Goal: Contribute content: Contribute content

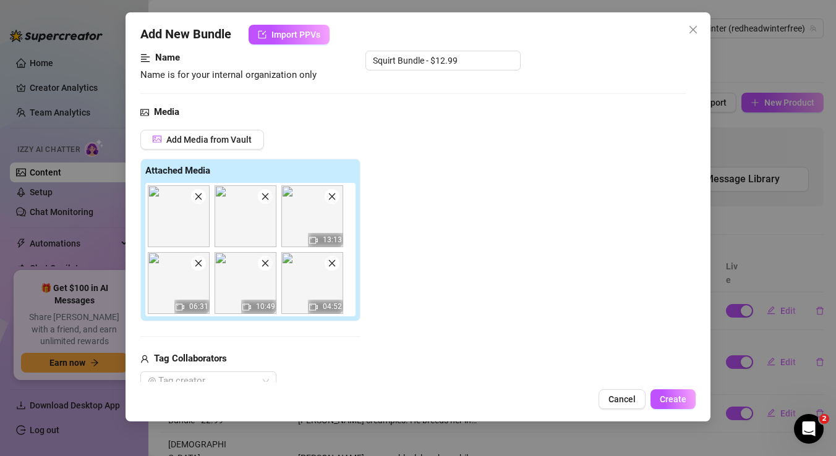
scroll to position [83, 0]
click at [264, 199] on icon "close" at bounding box center [265, 196] width 9 height 9
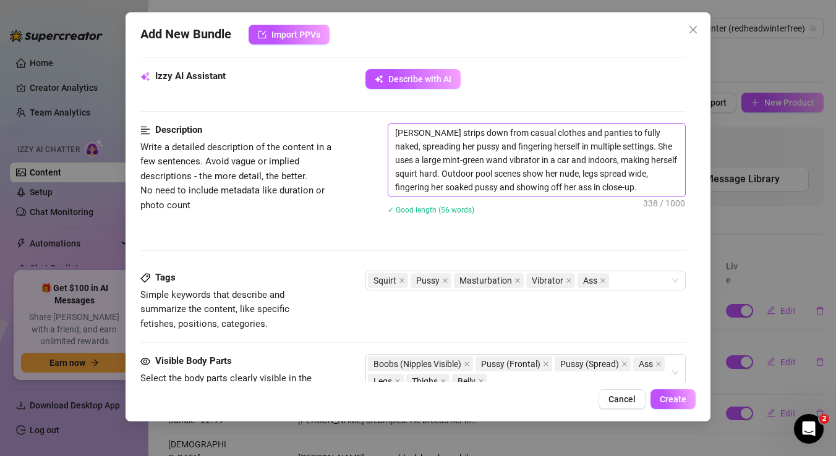
scroll to position [406, 0]
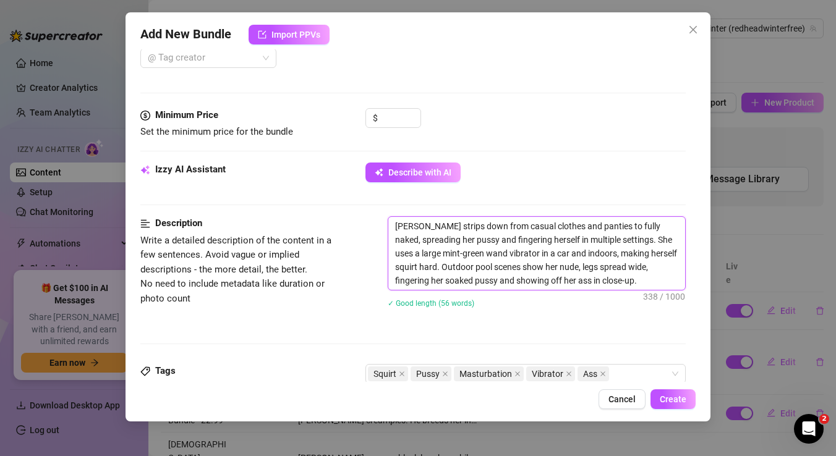
click at [417, 269] on textarea "[PERSON_NAME] strips down from casual clothes and panties to fully naked, sprea…" at bounding box center [536, 253] width 297 height 73
type textarea "[PERSON_NAME] strips down from casual clothes and panties to fully naked, sprea…"
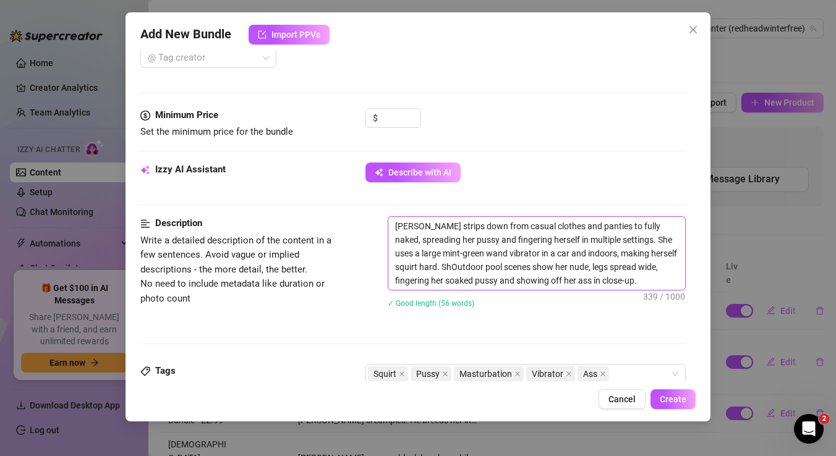
type textarea "[PERSON_NAME] strips down from casual clothes and panties to fully naked, sprea…"
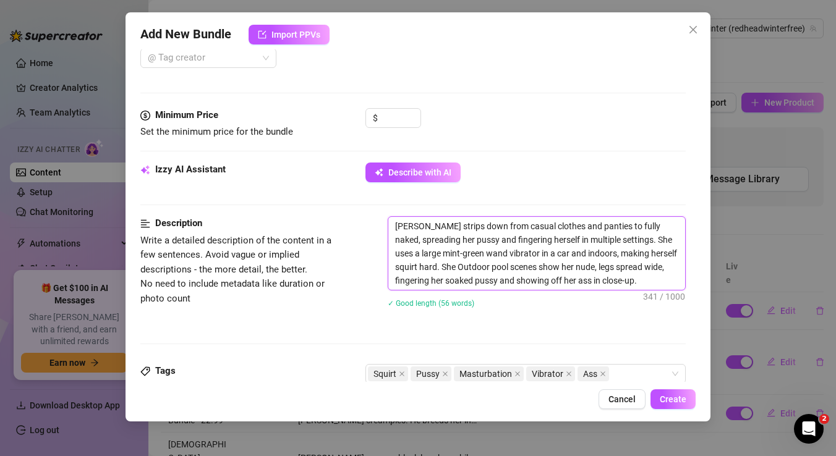
type textarea "[PERSON_NAME] strips down from casual clothes and panties to fully naked, sprea…"
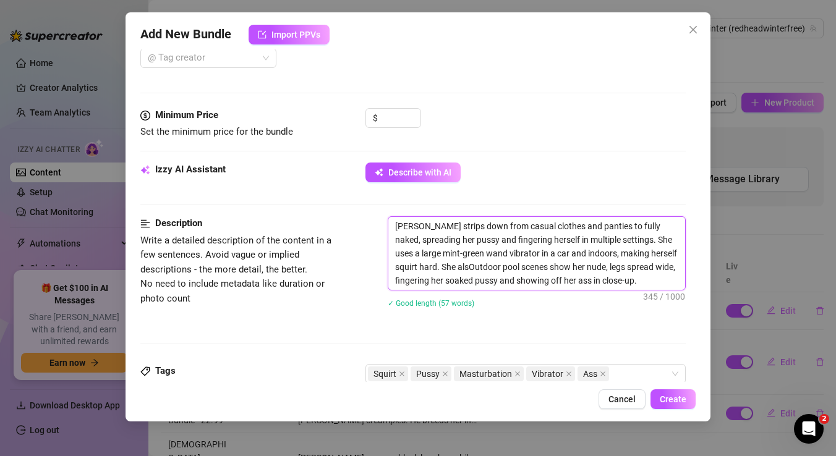
type textarea "[PERSON_NAME] strips down from casual clothes and panties to fully naked, sprea…"
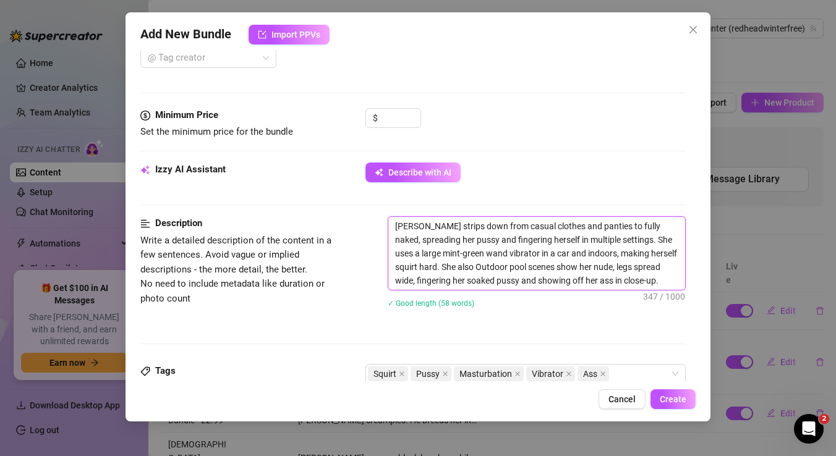
type textarea "[PERSON_NAME] strips down from casual clothes and panties to fully naked, sprea…"
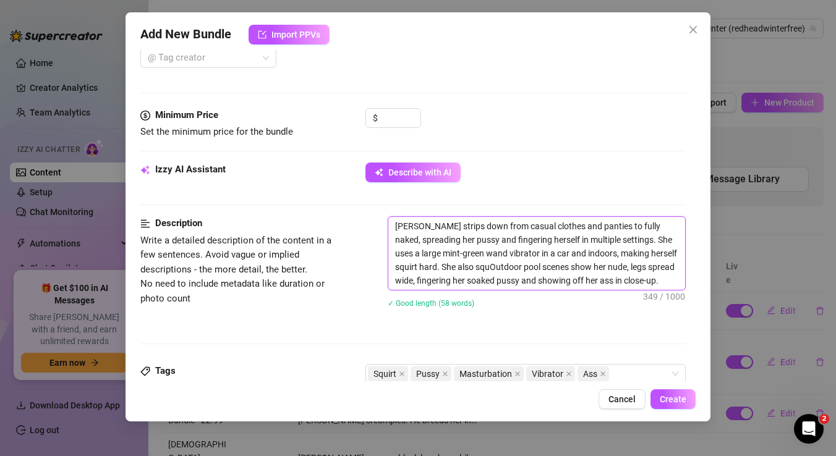
type textarea "[PERSON_NAME] strips down from casual clothes and panties to fully naked, sprea…"
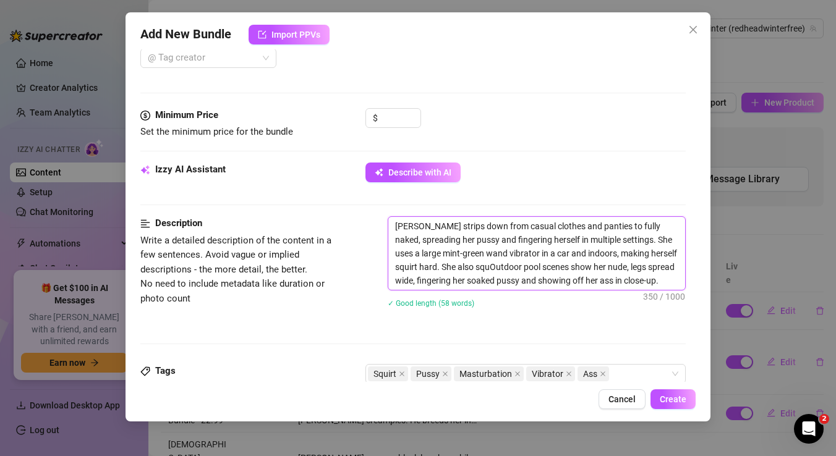
type textarea "[PERSON_NAME] strips down from casual clothes and panties to fully naked, sprea…"
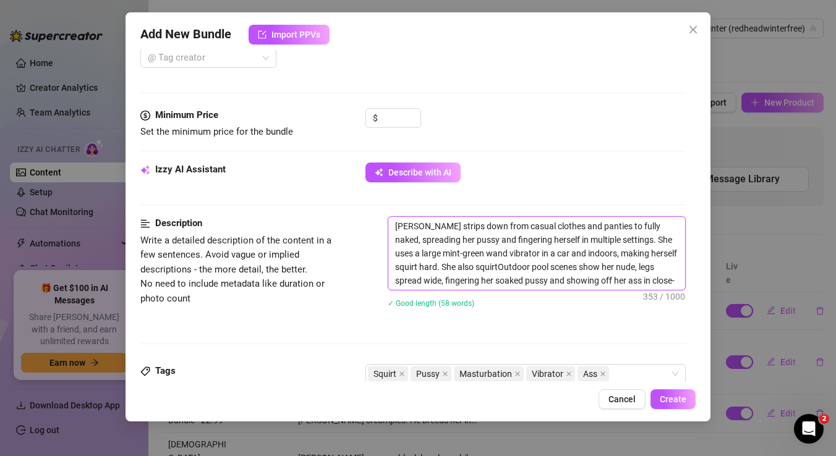
type textarea "[PERSON_NAME] strips down from casual clothes and panties to fully naked, sprea…"
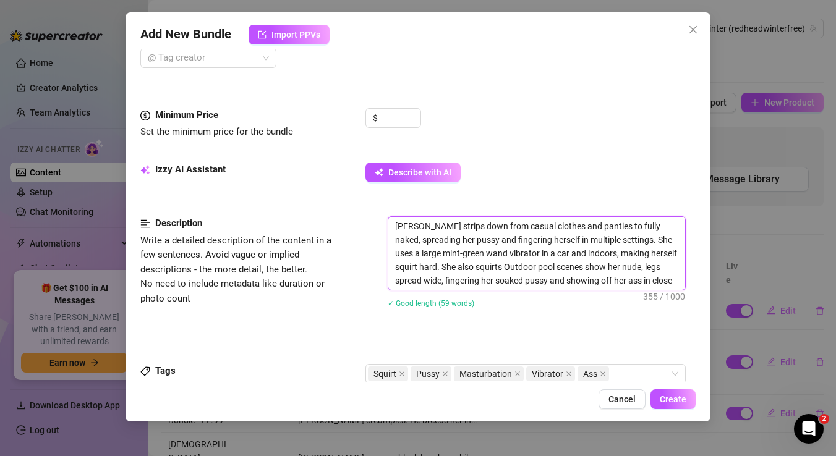
type textarea "[PERSON_NAME] strips down from casual clothes and panties to fully naked, sprea…"
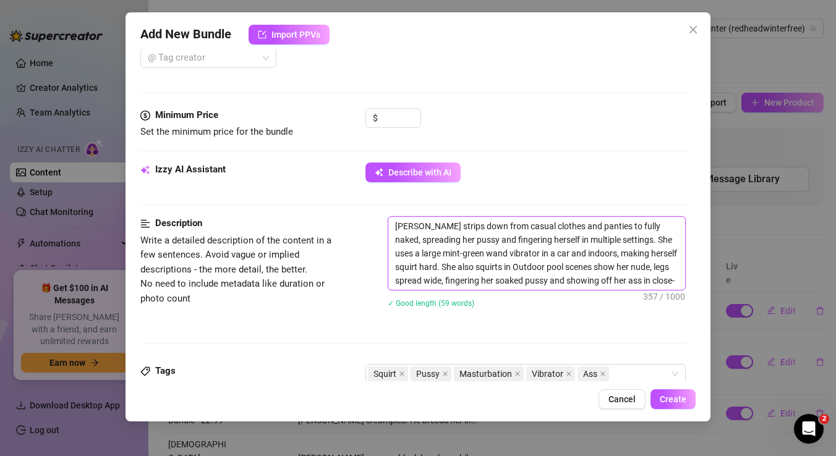
type textarea "[PERSON_NAME] strips down from casual clothes and panties to fully naked, sprea…"
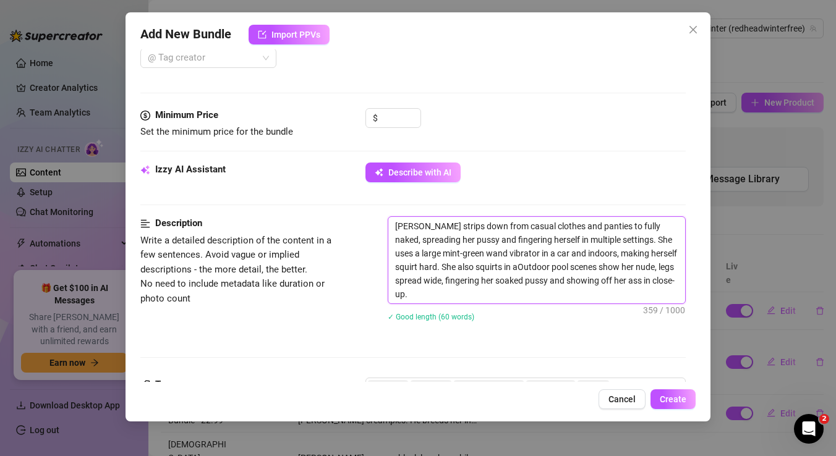
type textarea "[PERSON_NAME] strips down from casual clothes and panties to fully naked, sprea…"
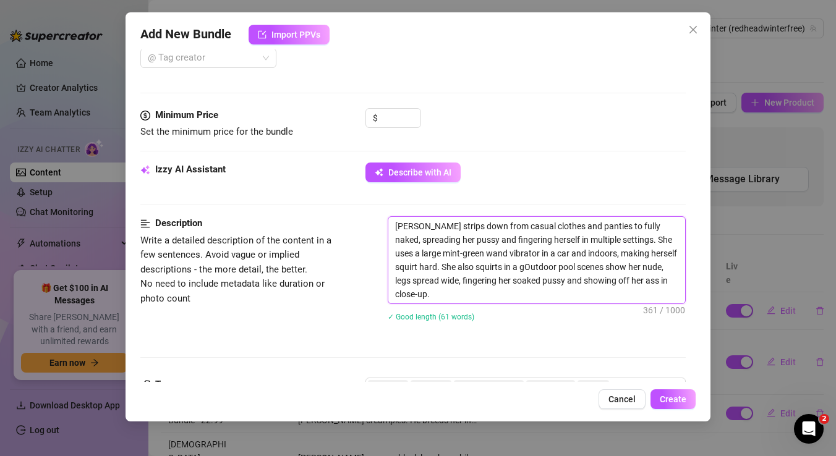
type textarea "[PERSON_NAME] strips down from casual clothes and panties to fully naked, sprea…"
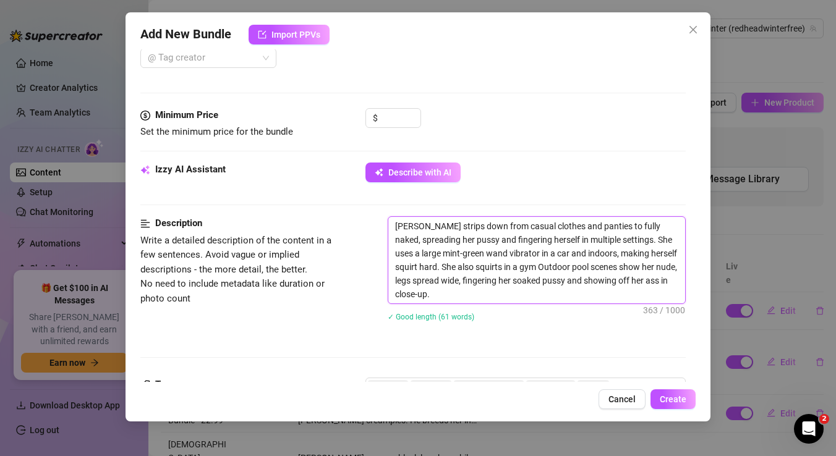
type textarea "[PERSON_NAME] strips down from casual clothes and panties to fully naked, sprea…"
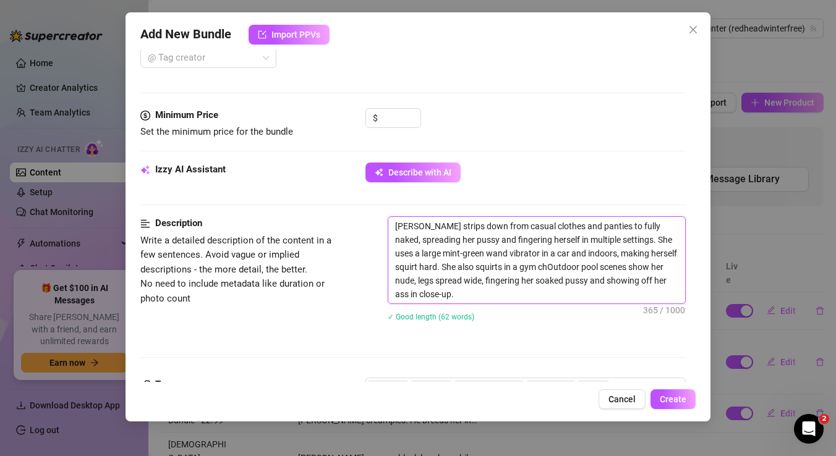
type textarea "[PERSON_NAME] strips down from casual clothes and panties to fully naked, sprea…"
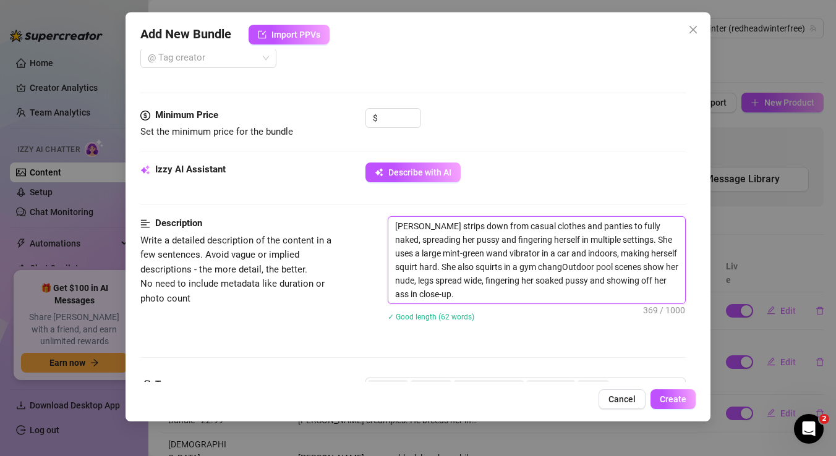
type textarea "[PERSON_NAME] strips down from casual clothes and panties to fully naked, sprea…"
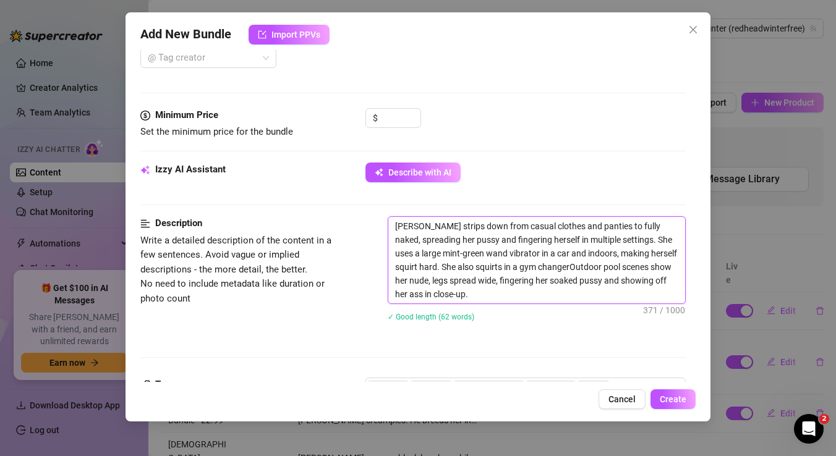
type textarea "[PERSON_NAME] strips down from casual clothes and panties to fully naked, sprea…"
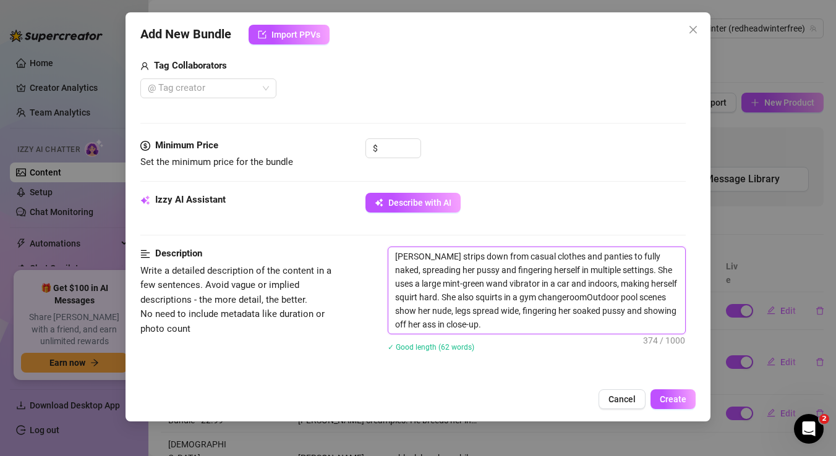
scroll to position [377, 0]
type textarea "[PERSON_NAME] strips down from casual clothes and panties to fully naked, sprea…"
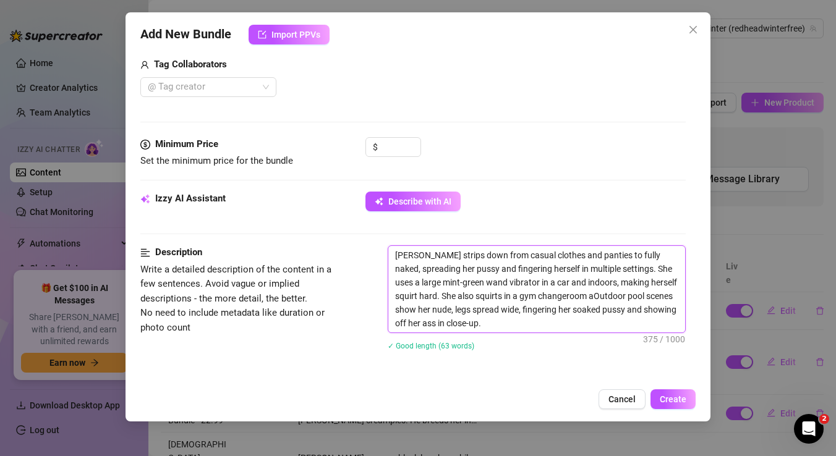
type textarea "[PERSON_NAME] strips down from casual clothes and panties to fully naked, sprea…"
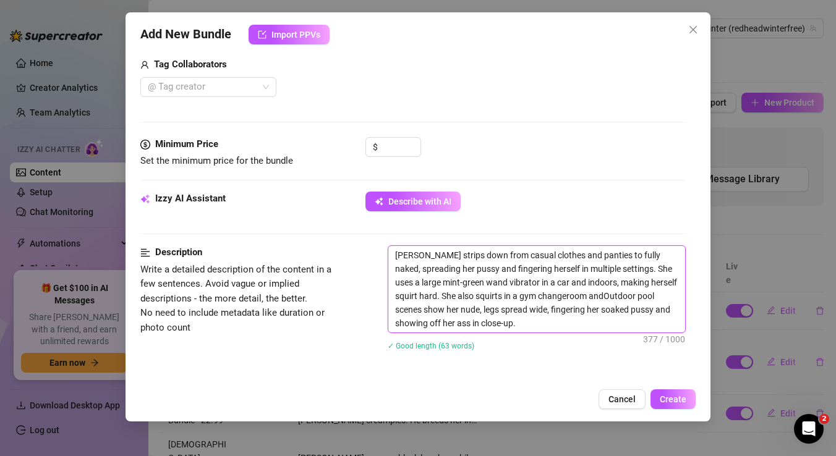
type textarea "[PERSON_NAME] strips down from casual clothes and panties to fully naked, sprea…"
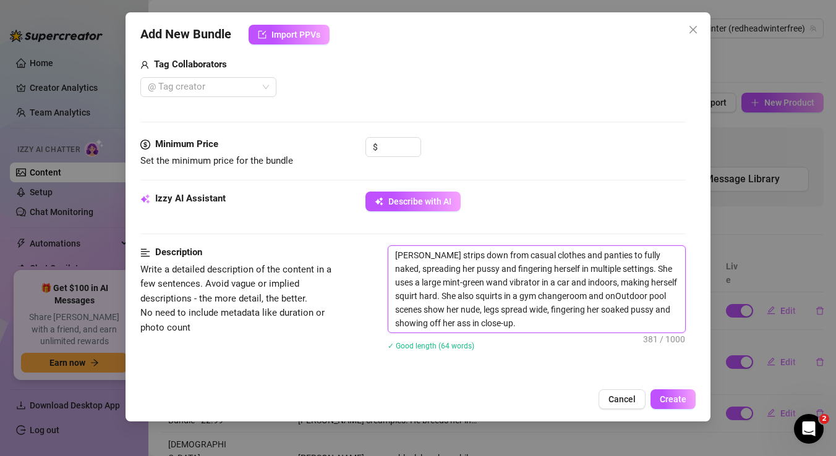
type textarea "[PERSON_NAME] strips down from casual clothes and panties to fully naked, sprea…"
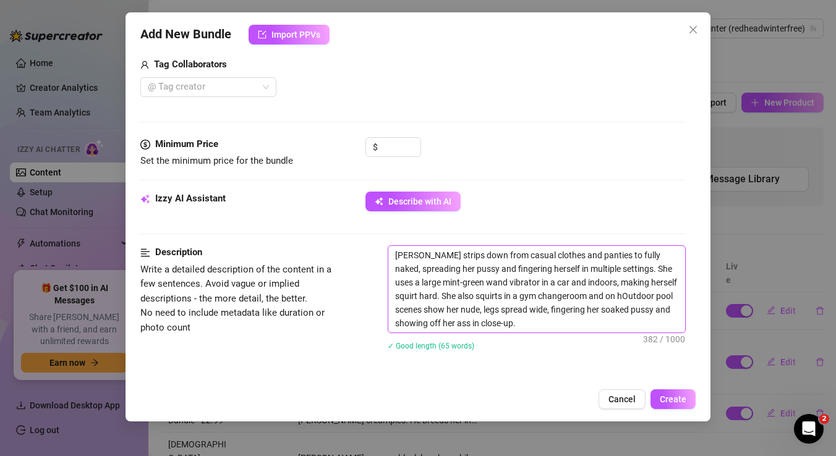
type textarea "[PERSON_NAME] strips down from casual clothes and panties to fully naked, sprea…"
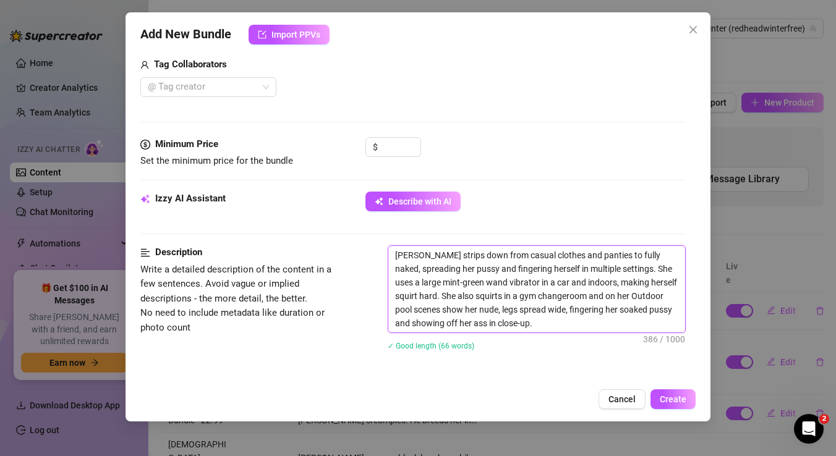
type textarea "[PERSON_NAME] strips down from casual clothes and panties to fully naked, sprea…"
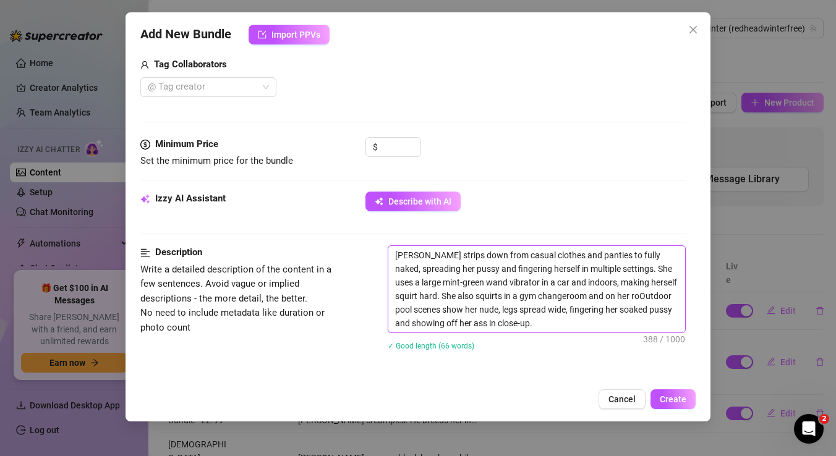
type textarea "[PERSON_NAME] strips down from casual clothes and panties to fully naked, sprea…"
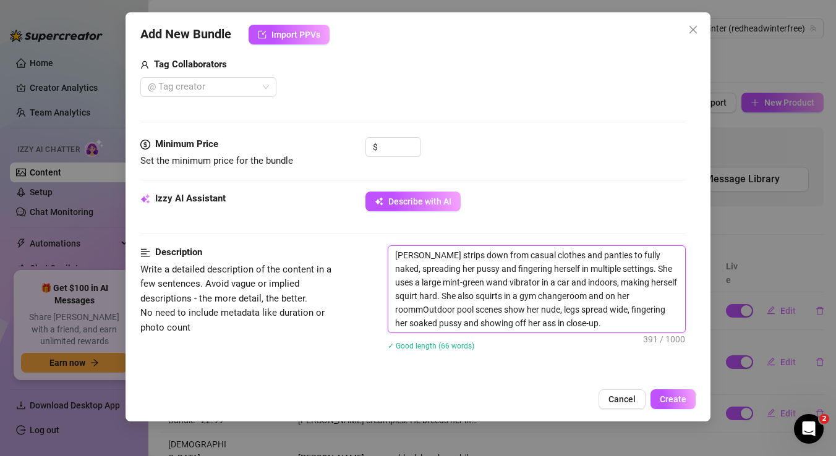
type textarea "[PERSON_NAME] strips down from casual clothes and panties to fully naked, sprea…"
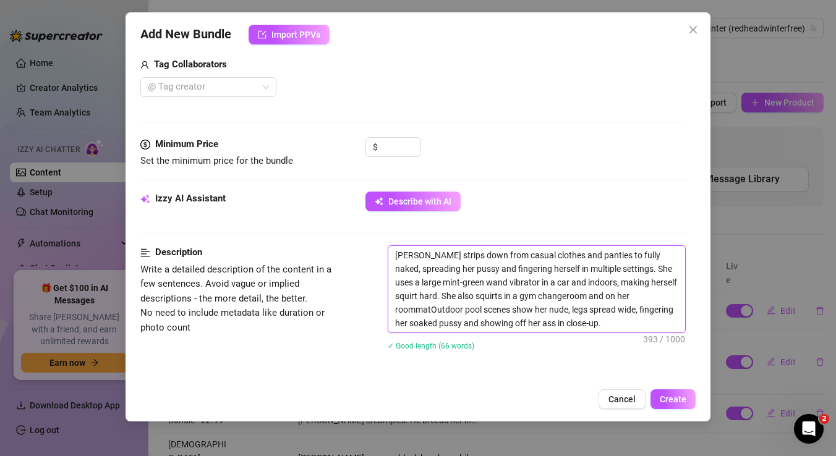
type textarea "[PERSON_NAME] strips down from casual clothes and panties to fully naked, sprea…"
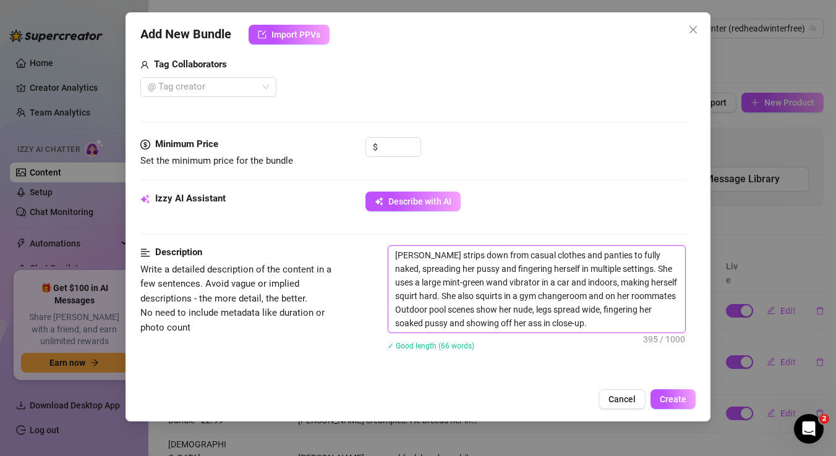
type textarea "[PERSON_NAME] strips down from casual clothes and panties to fully naked, sprea…"
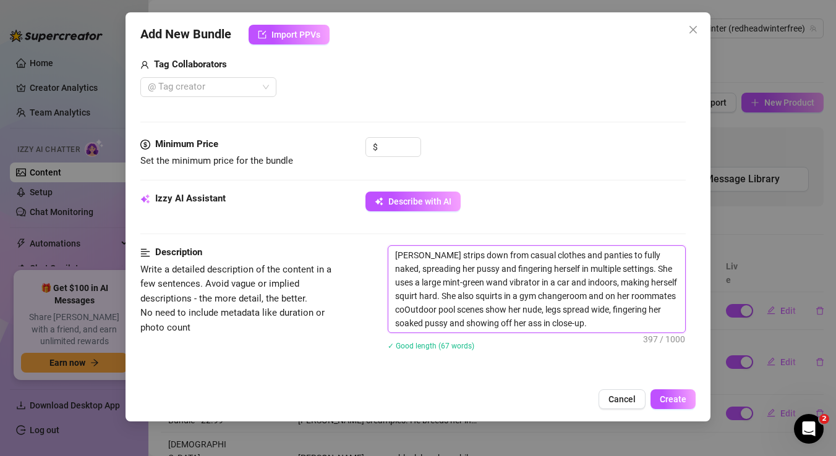
type textarea "[PERSON_NAME] strips down from casual clothes and panties to fully naked, sprea…"
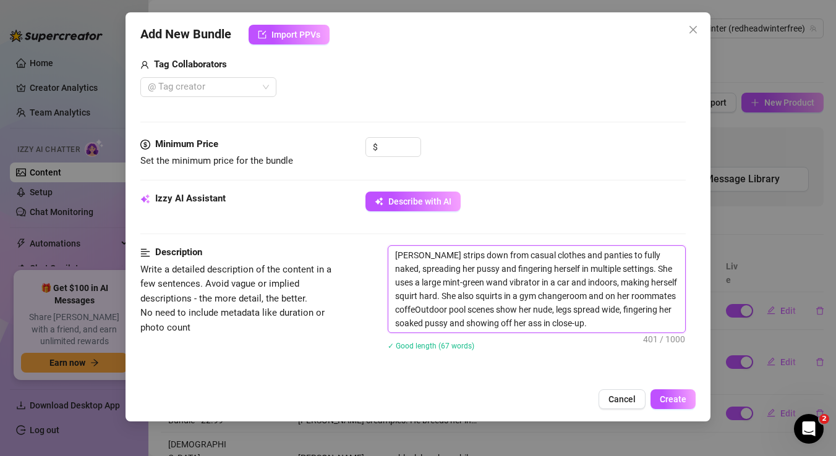
type textarea "[PERSON_NAME] strips down from casual clothes and panties to fully naked, sprea…"
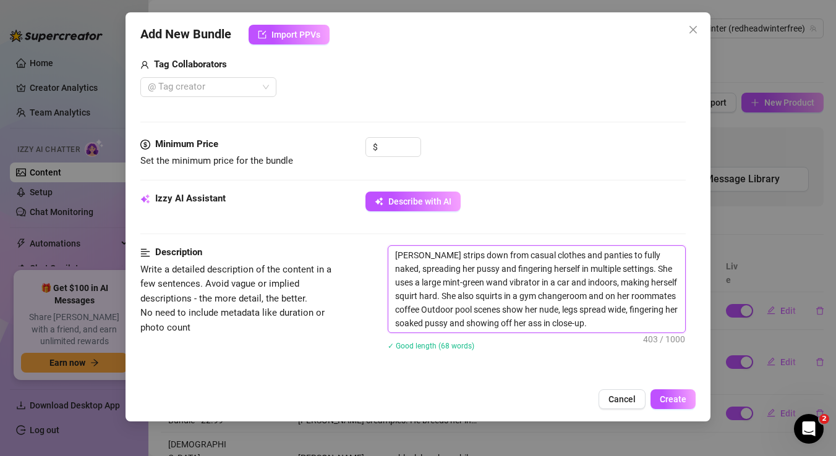
type textarea "[PERSON_NAME] strips down from casual clothes and panties to fully naked, sprea…"
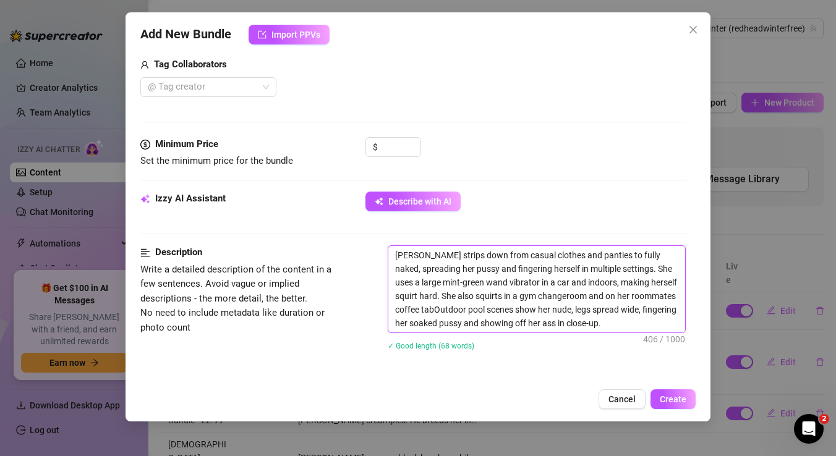
type textarea "[PERSON_NAME] strips down from casual clothes and panties to fully naked, sprea…"
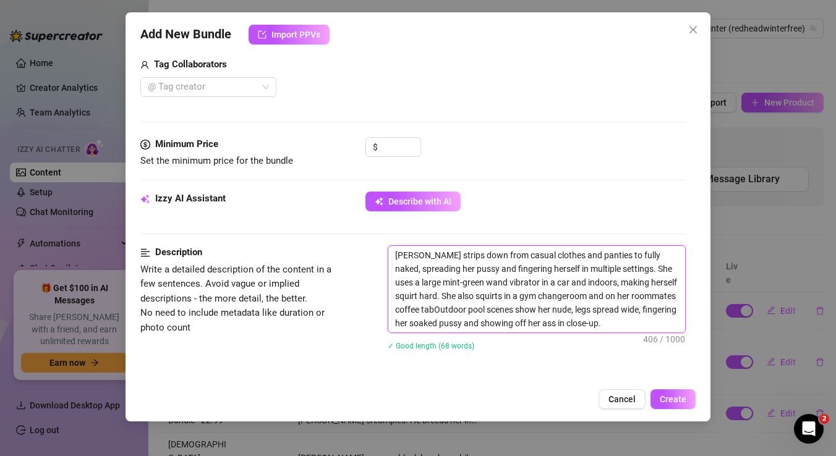
type textarea "[PERSON_NAME] strips down from casual clothes and panties to fully naked, sprea…"
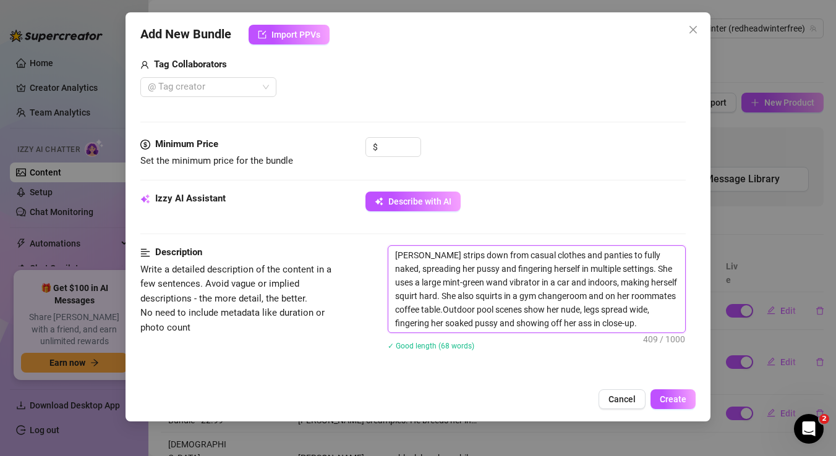
type textarea "[PERSON_NAME] strips down from casual clothes and panties to fully naked, sprea…"
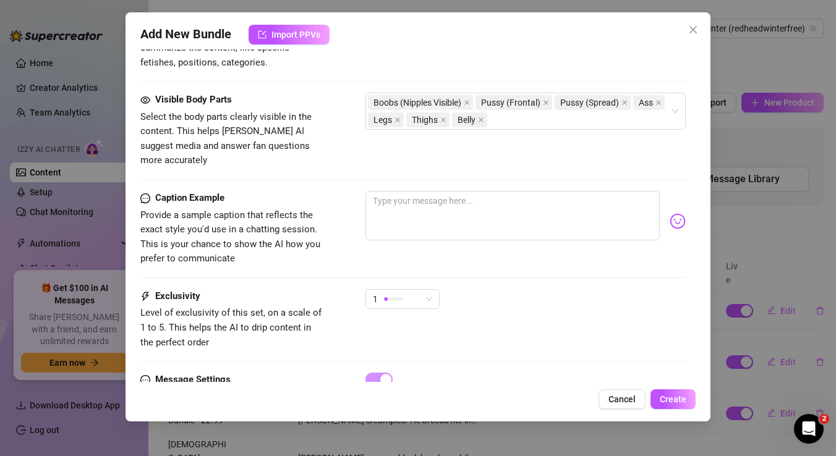
scroll to position [820, 0]
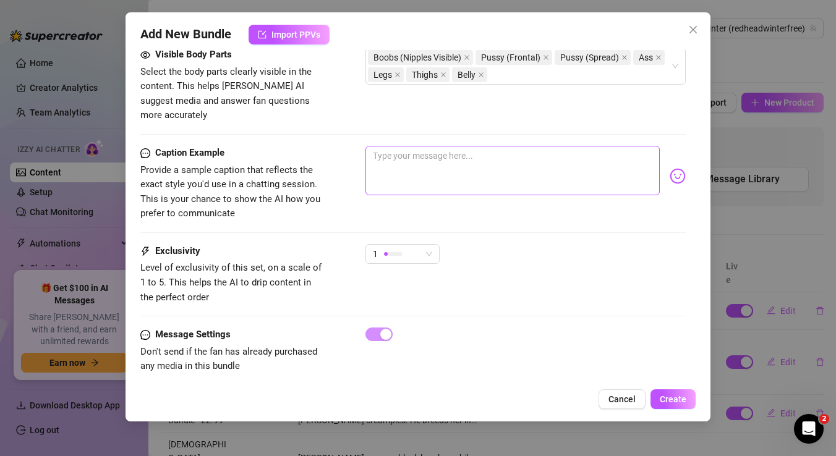
type textarea "[PERSON_NAME] strips down from casual clothes and panties to fully naked, sprea…"
click at [446, 148] on textarea at bounding box center [512, 170] width 294 height 49
type textarea "M"
type textarea "My"
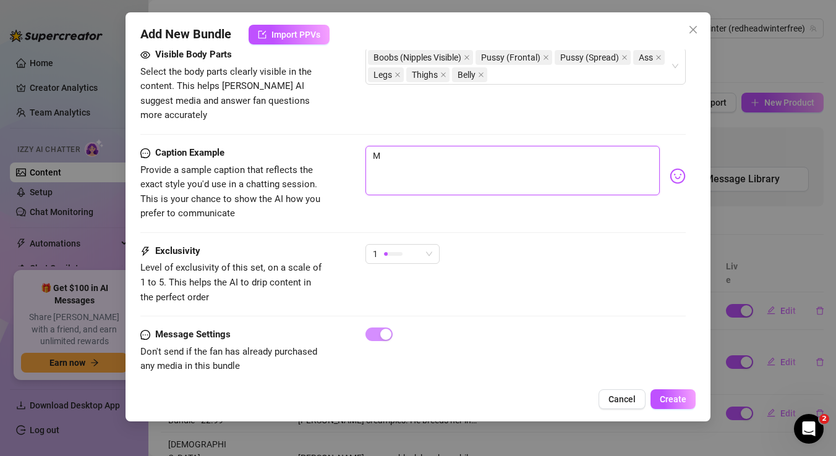
type textarea "My"
type textarea "My h"
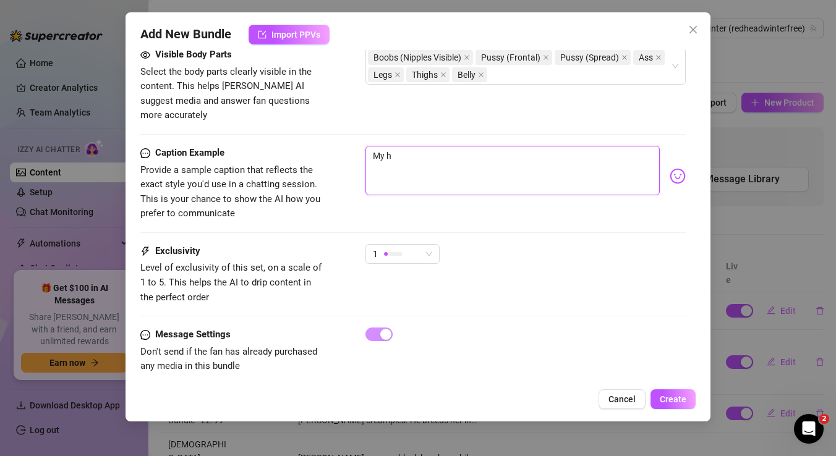
type textarea "My ha"
type textarea "My har"
type textarea "My hard"
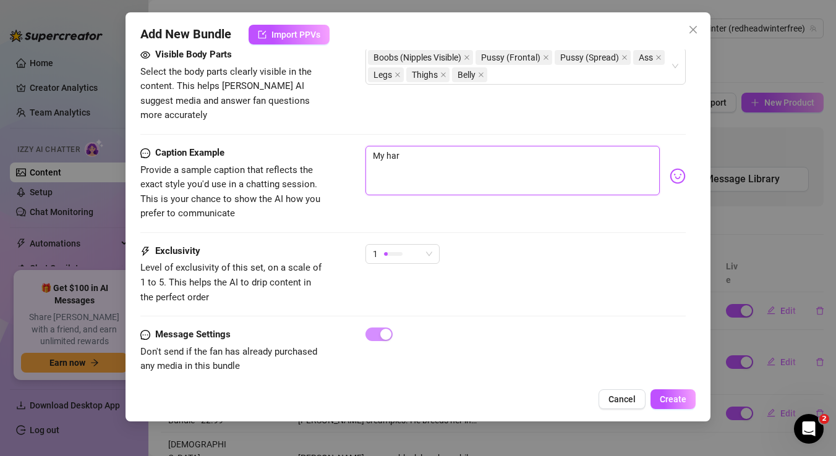
type textarea "My hard"
type textarea "My harde"
type textarea "My hardes"
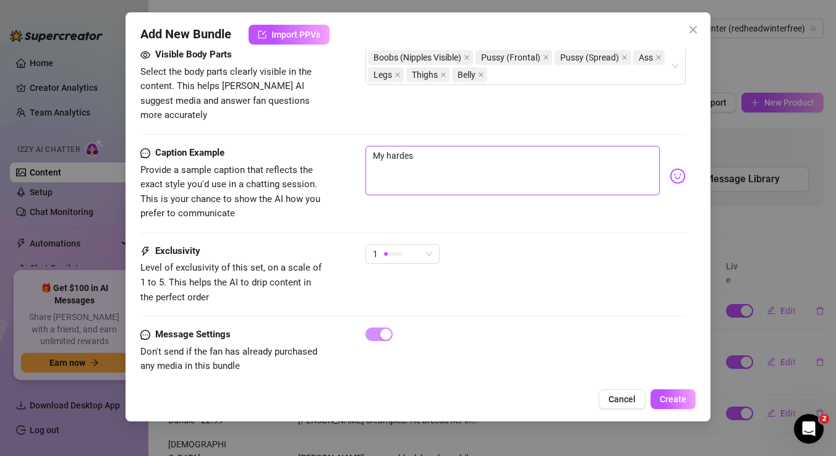
type textarea "My hardest"
type textarea "My hardest s"
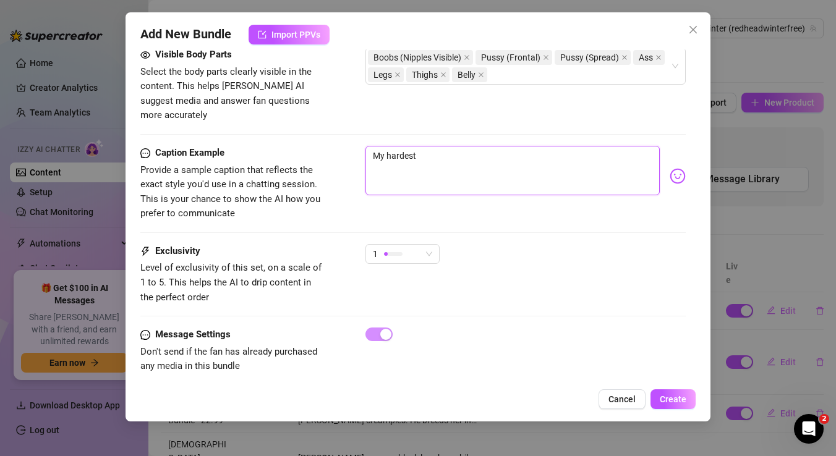
type textarea "My hardest s"
type textarea "My hardest sq"
type textarea "My hardest squ"
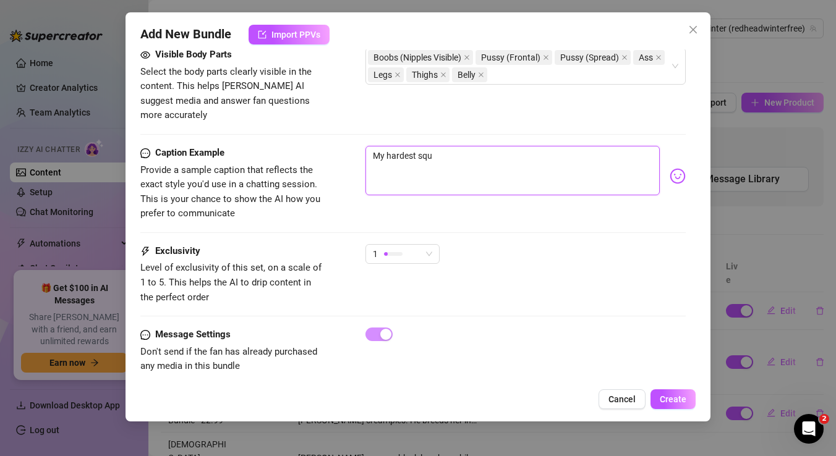
type textarea "My hardest squi"
type textarea "My hardest squir"
type textarea "My hardest squirt"
type textarea "My hardest squirts"
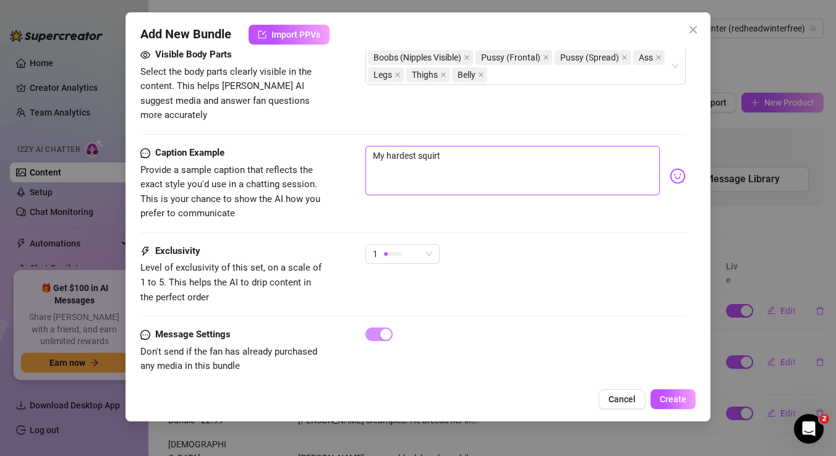
type textarea "My hardest squirts"
type textarea "My hardest squirts s"
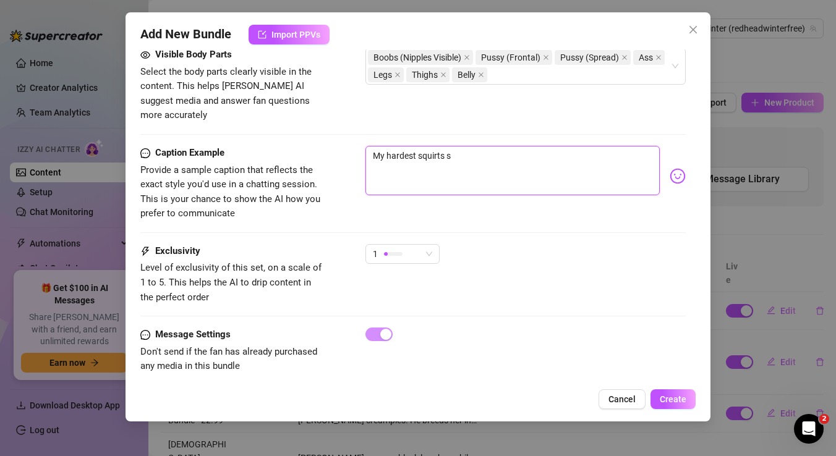
type textarea "My hardest squirts sp"
type textarea "My hardest squirts spe"
type textarea "My hardest squirts spec"
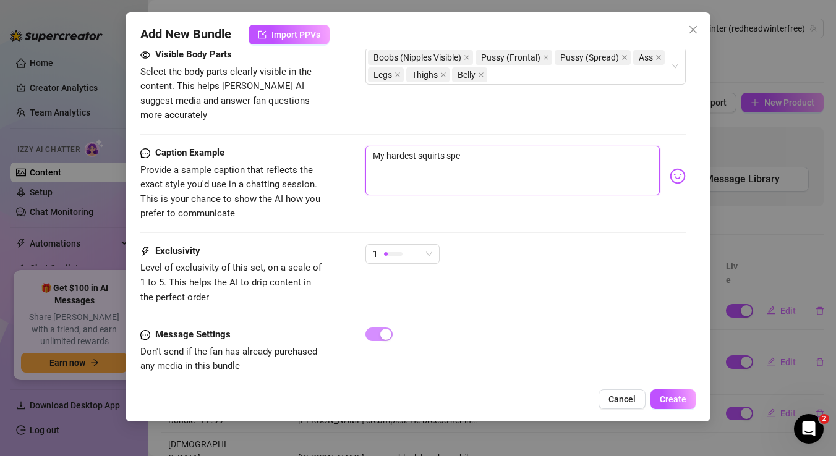
type textarea "My hardest squirts spec"
type textarea "My hardest squirts speci"
type textarea "My hardest squirts specia"
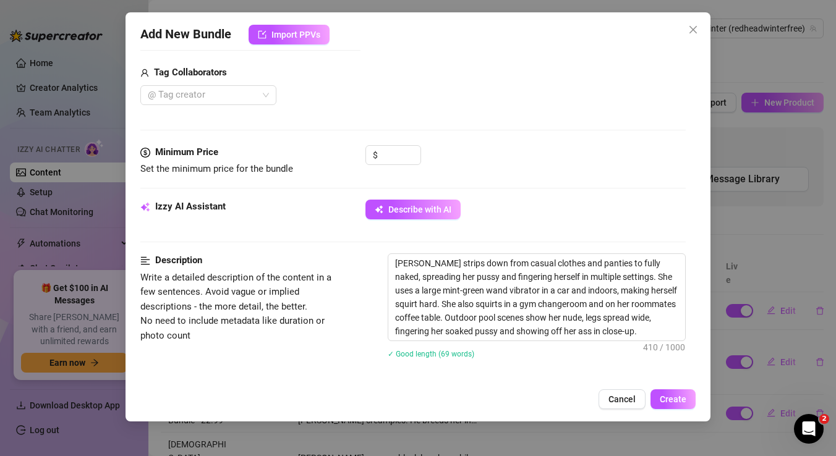
scroll to position [41, 0]
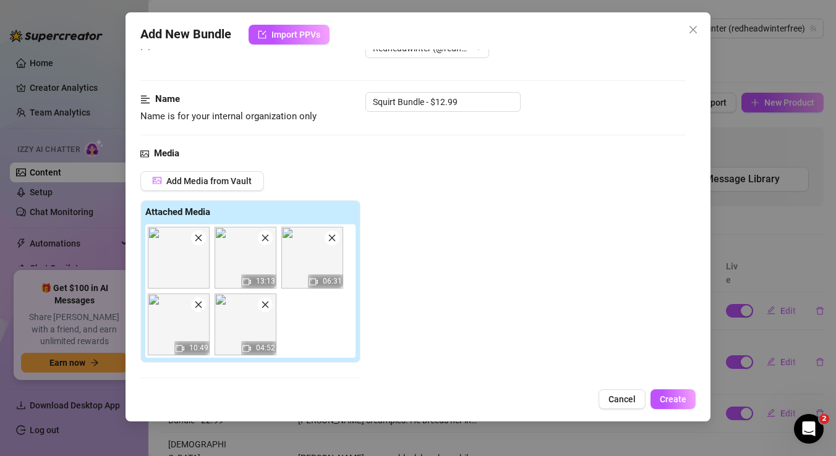
click at [199, 239] on icon "close" at bounding box center [198, 238] width 7 height 7
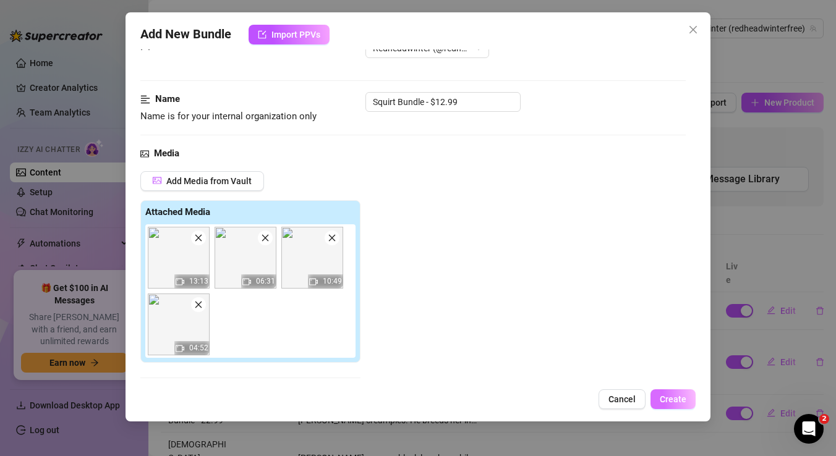
click at [671, 393] on button "Create" at bounding box center [673, 400] width 45 height 20
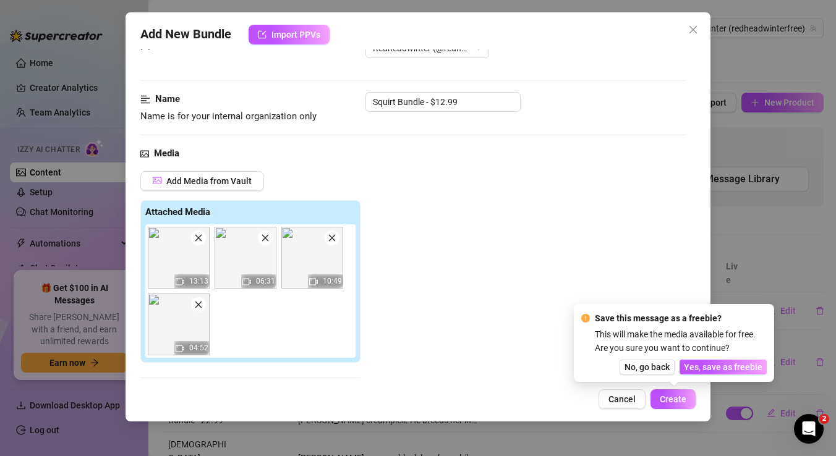
click at [477, 236] on div "Add Media from Vault Attached Media 13:13 06:31 10:49 04:52 Tag Collaborators @…" at bounding box center [412, 302] width 545 height 262
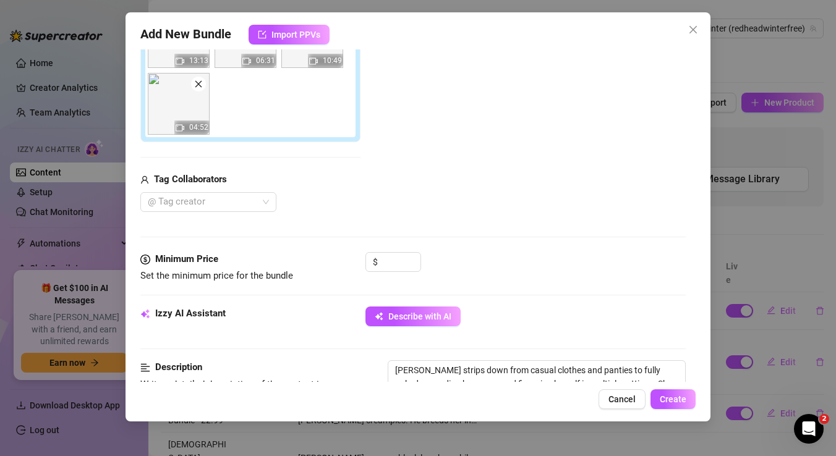
scroll to position [267, 0]
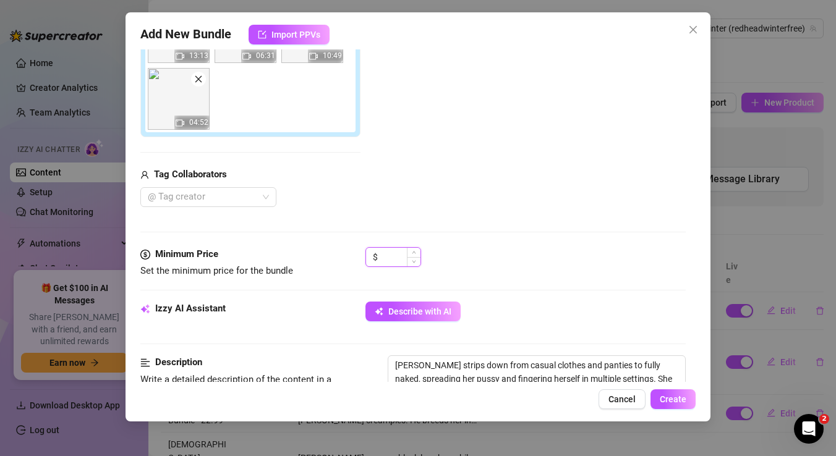
click at [399, 256] on input at bounding box center [400, 257] width 40 height 19
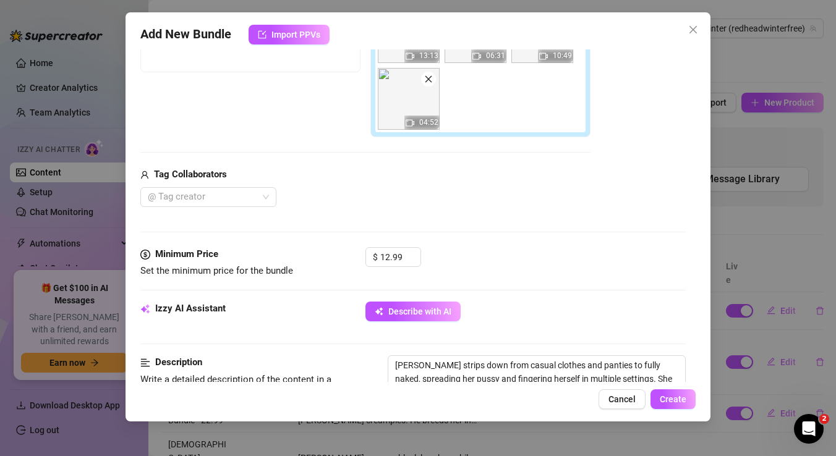
click at [524, 180] on div "Tag Collaborators" at bounding box center [365, 175] width 450 height 15
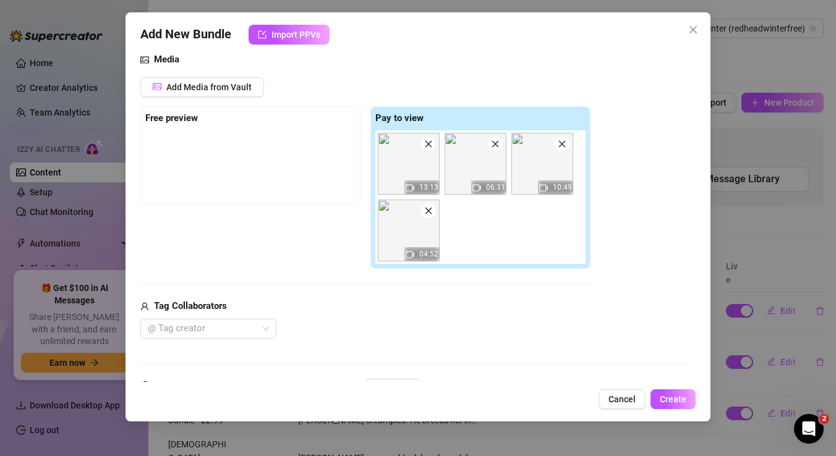
scroll to position [49, 0]
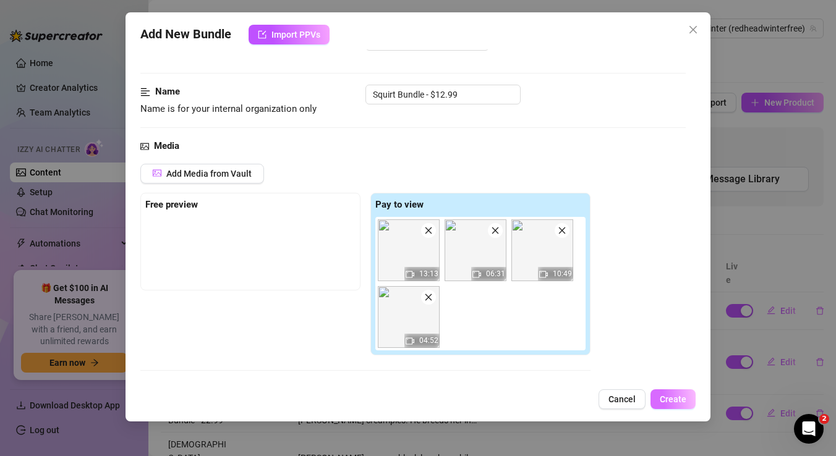
click at [676, 399] on span "Create" at bounding box center [673, 400] width 27 height 10
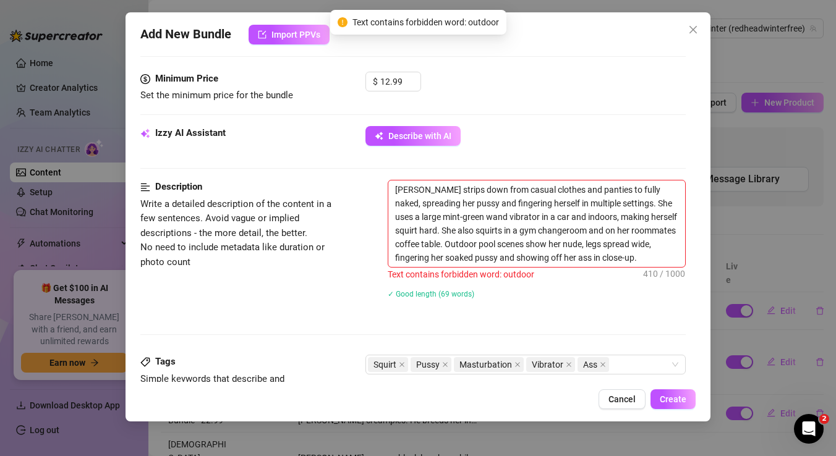
scroll to position [451, 0]
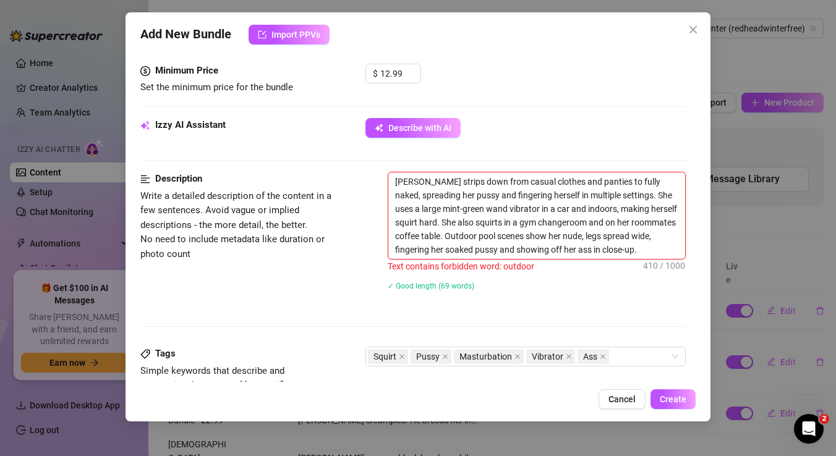
drag, startPoint x: 482, startPoint y: 237, endPoint x: 448, endPoint y: 237, distance: 34.0
click at [448, 237] on textarea "[PERSON_NAME] strips down from casual clothes and panties to fully naked, sprea…" at bounding box center [536, 216] width 297 height 87
click at [476, 244] on textarea "[PERSON_NAME] strips down from casual clothes and panties to fully naked, sprea…" at bounding box center [536, 216] width 297 height 87
drag, startPoint x: 477, startPoint y: 236, endPoint x: 446, endPoint y: 235, distance: 30.9
click at [446, 235] on textarea "[PERSON_NAME] strips down from casual clothes and panties to fully naked, sprea…" at bounding box center [536, 216] width 297 height 87
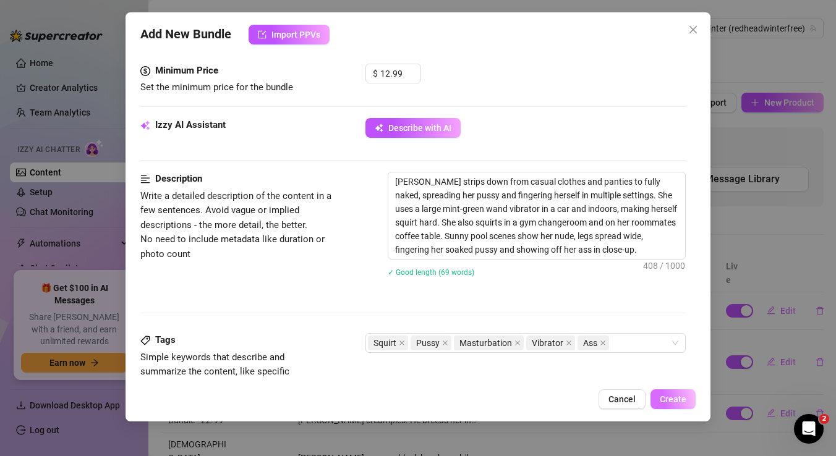
click at [674, 398] on span "Create" at bounding box center [673, 400] width 27 height 10
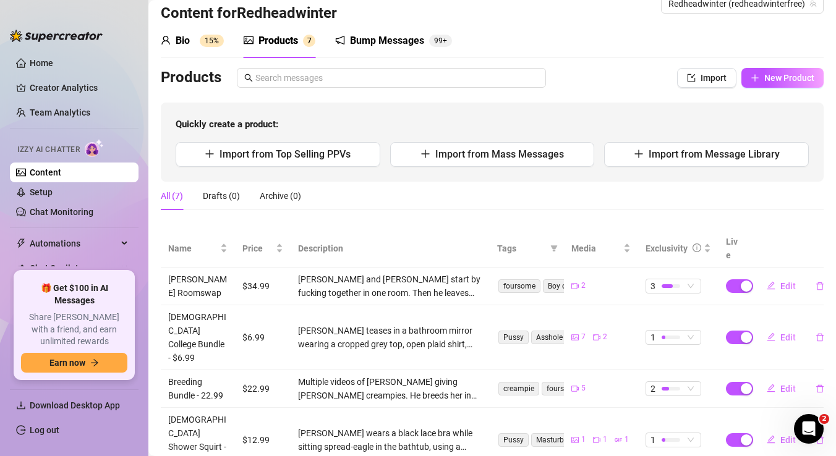
scroll to position [0, 0]
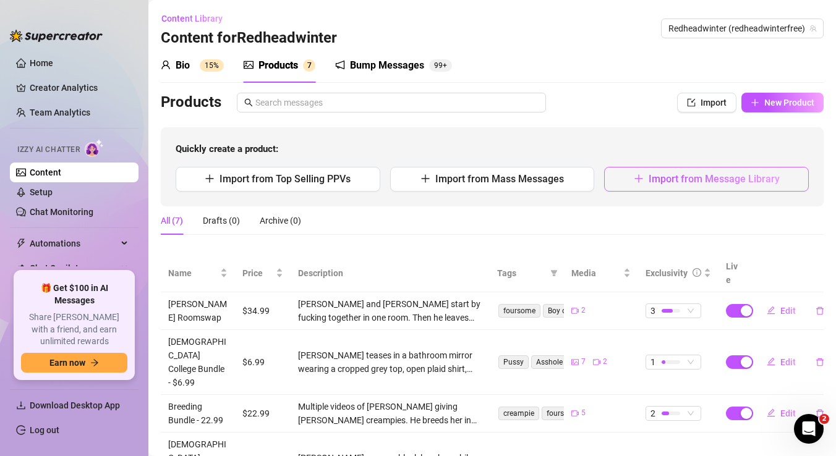
click at [660, 181] on span "Import from Message Library" at bounding box center [714, 179] width 131 height 12
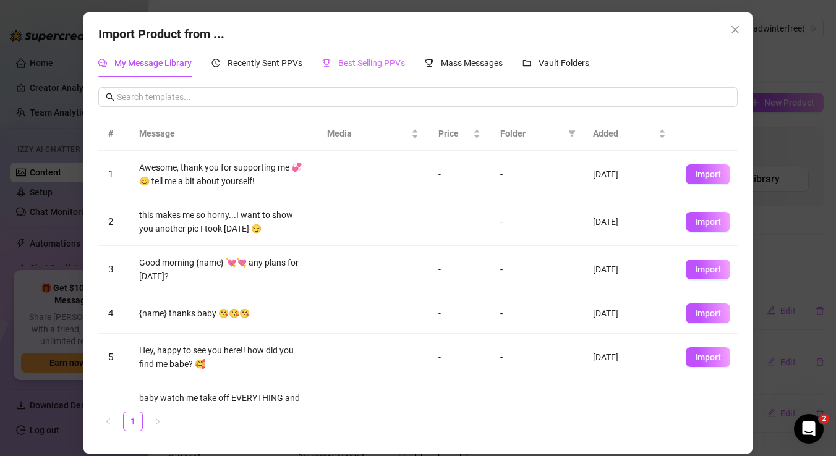
click at [356, 70] on div "Best Selling PPVs" at bounding box center [363, 63] width 83 height 28
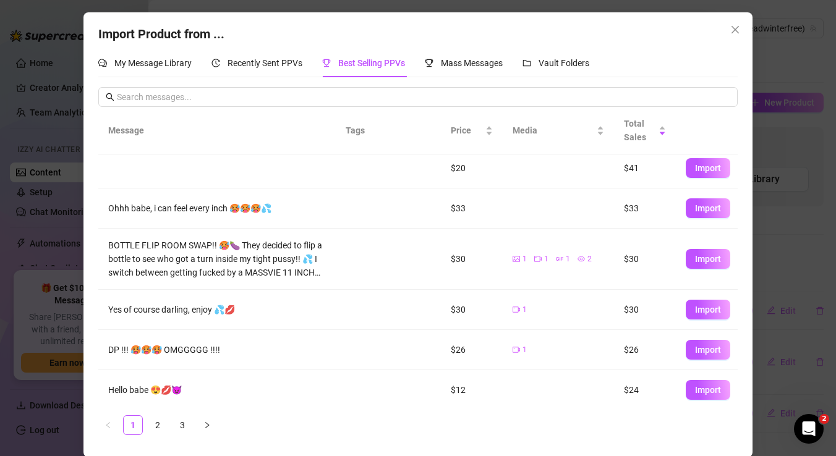
scroll to position [83, 0]
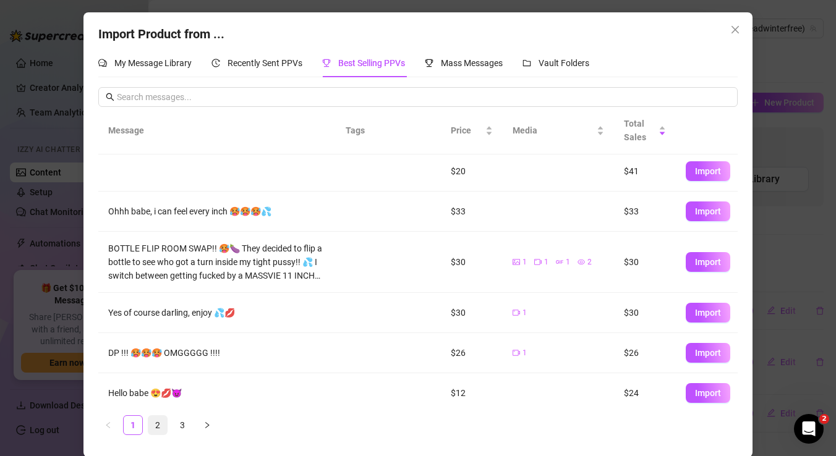
click at [154, 432] on link "2" at bounding box center [157, 425] width 19 height 19
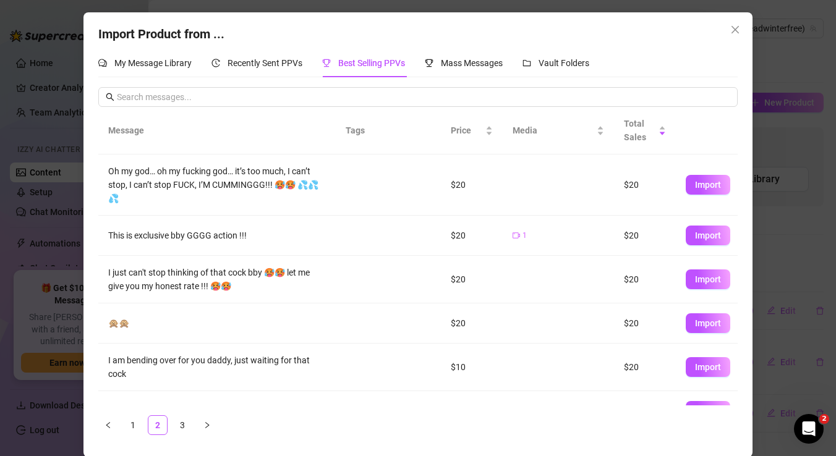
scroll to position [202, 0]
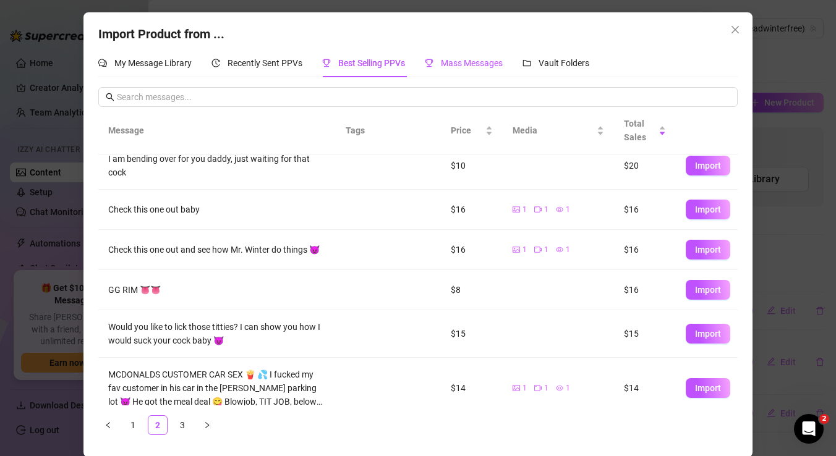
click at [465, 60] on span "Mass Messages" at bounding box center [472, 63] width 62 height 10
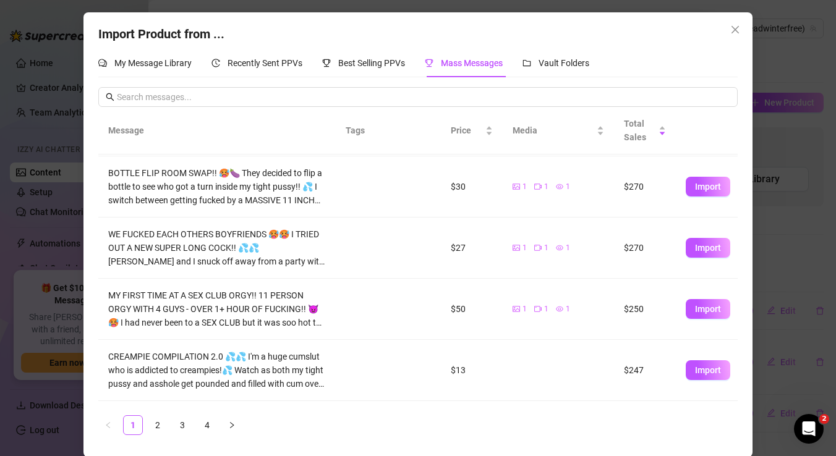
scroll to position [305, 0]
click at [701, 371] on span "Import" at bounding box center [708, 369] width 26 height 10
